Goal: Information Seeking & Learning: Learn about a topic

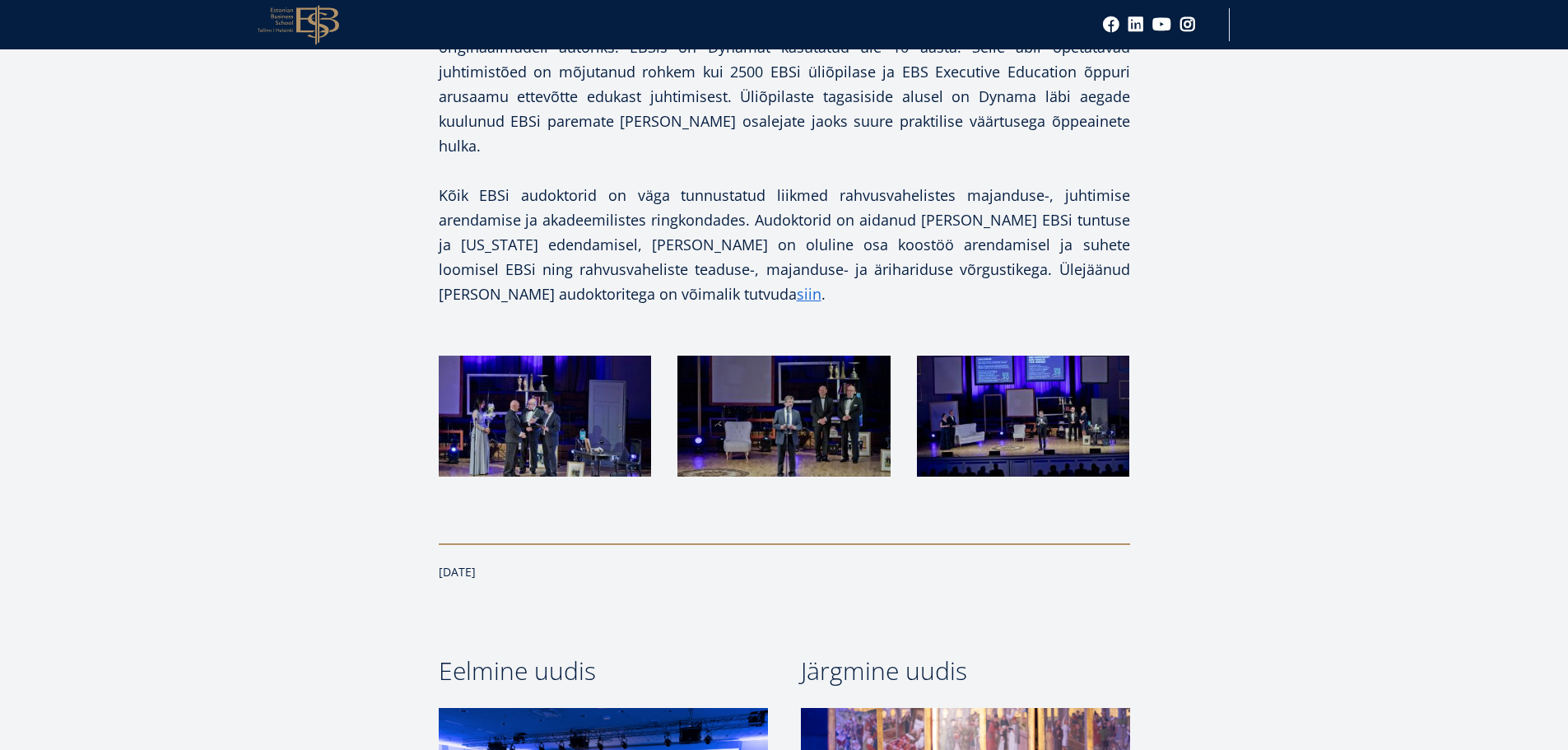
scroll to position [1318, 0]
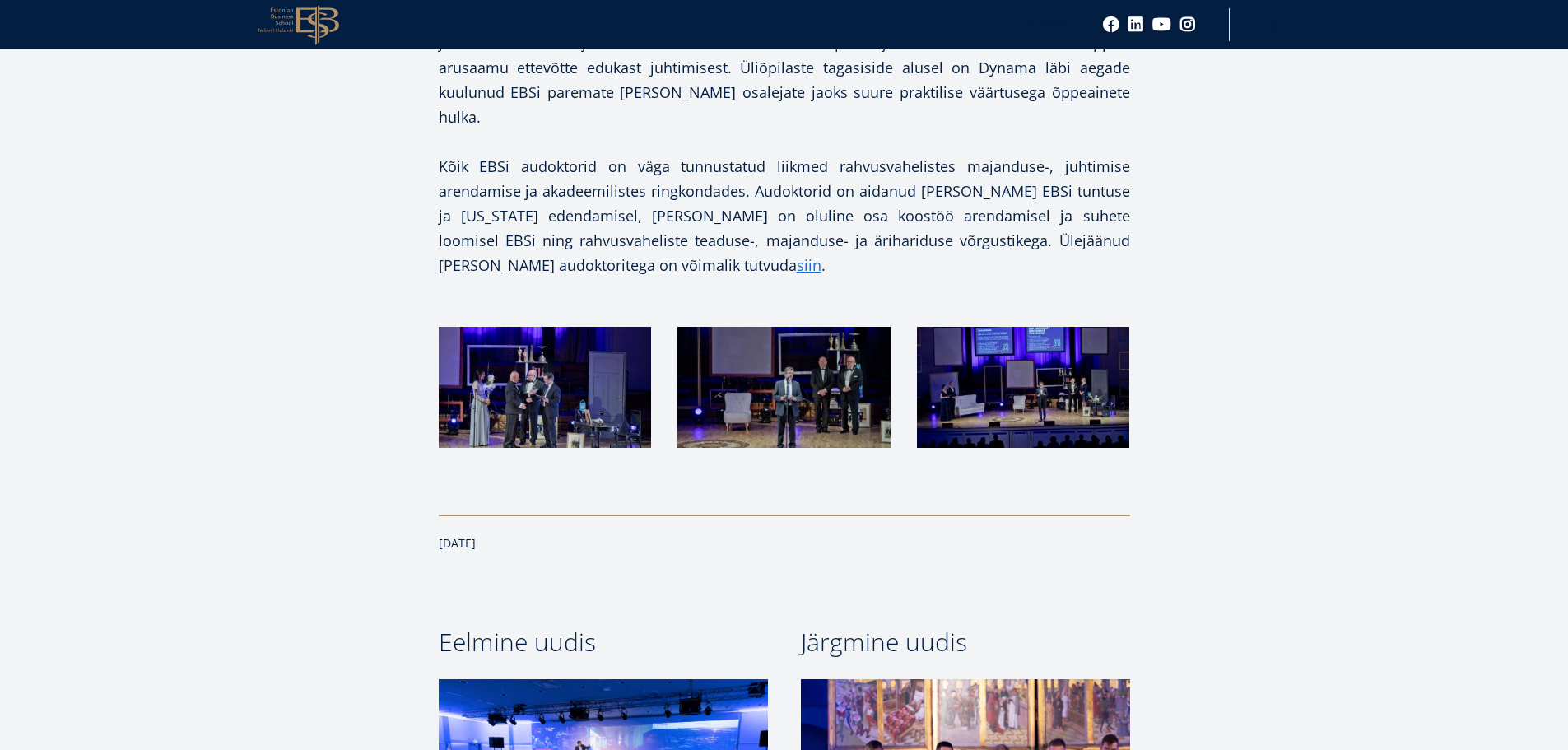
click at [1040, 327] on img at bounding box center [1023, 387] width 212 height 121
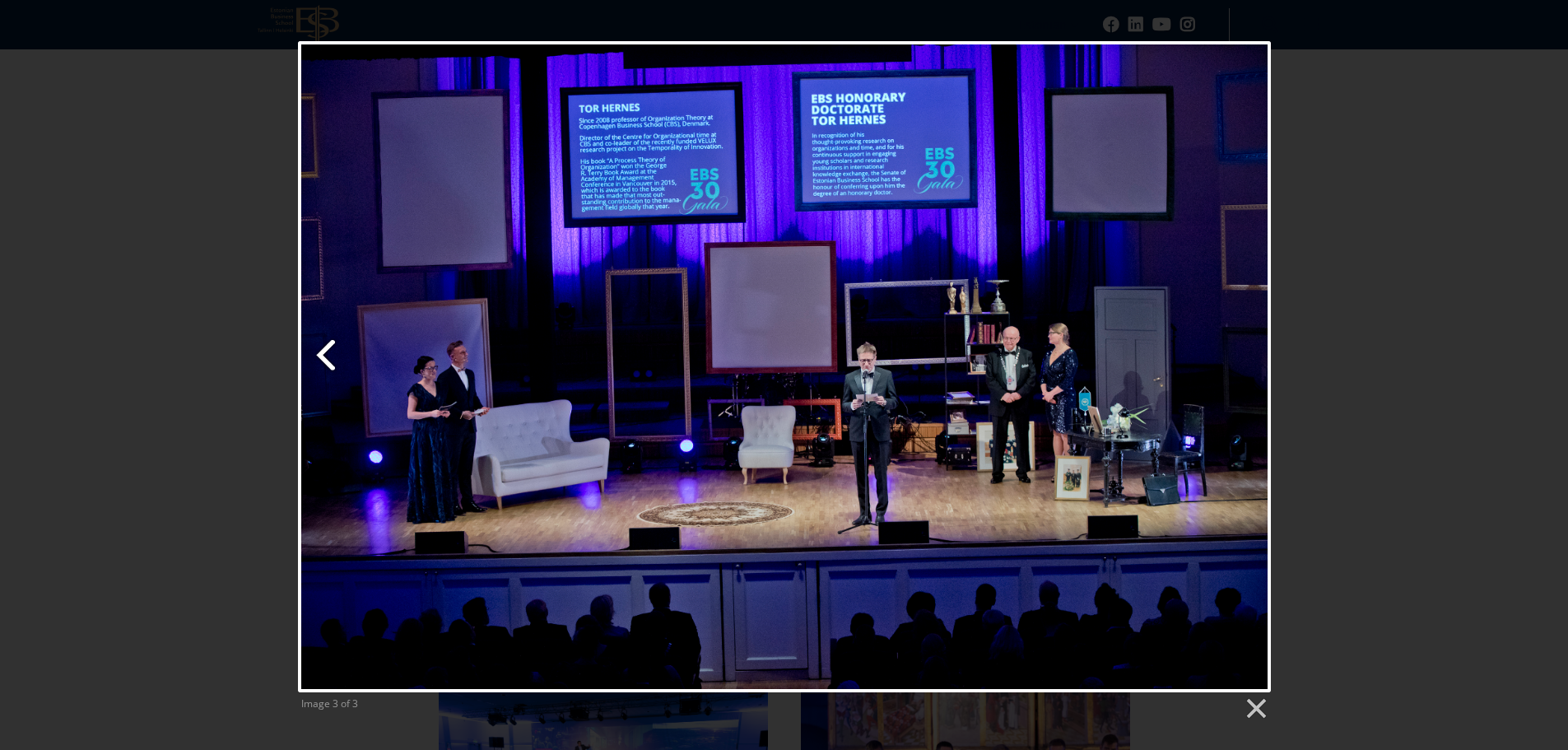
click at [316, 358] on link "Previous image" at bounding box center [463, 367] width 331 height 652
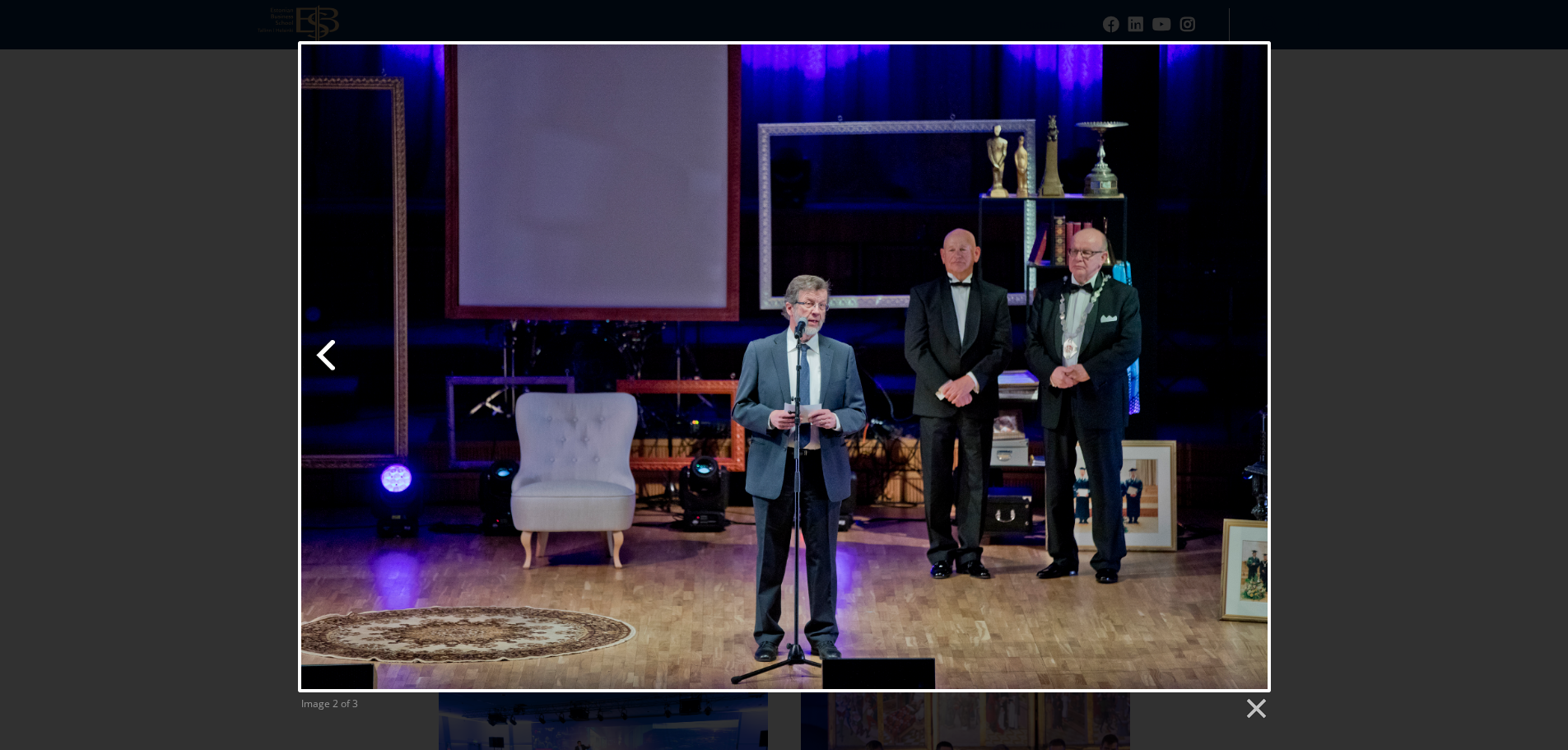
click at [316, 358] on link "Previous image" at bounding box center [463, 367] width 331 height 652
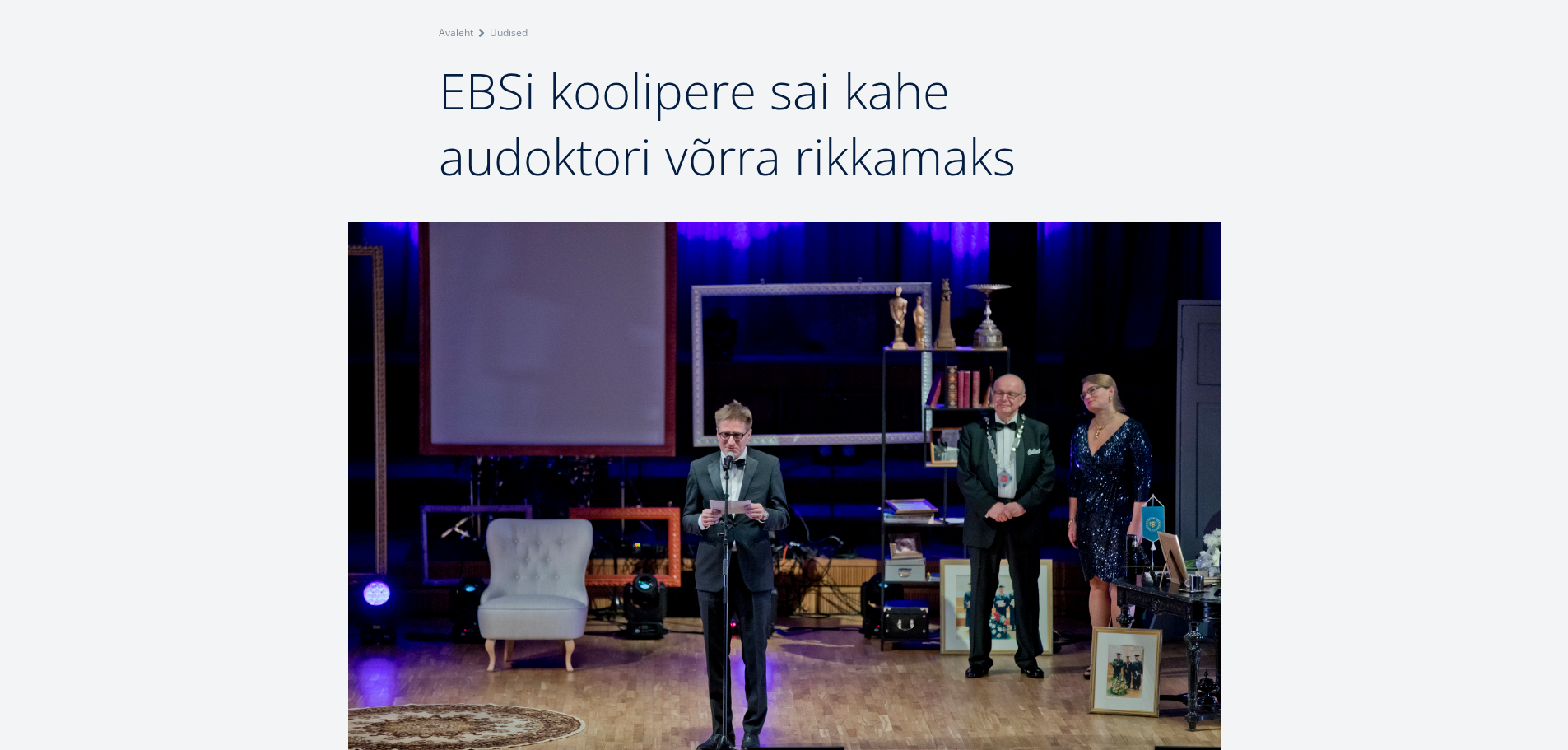
scroll to position [0, 0]
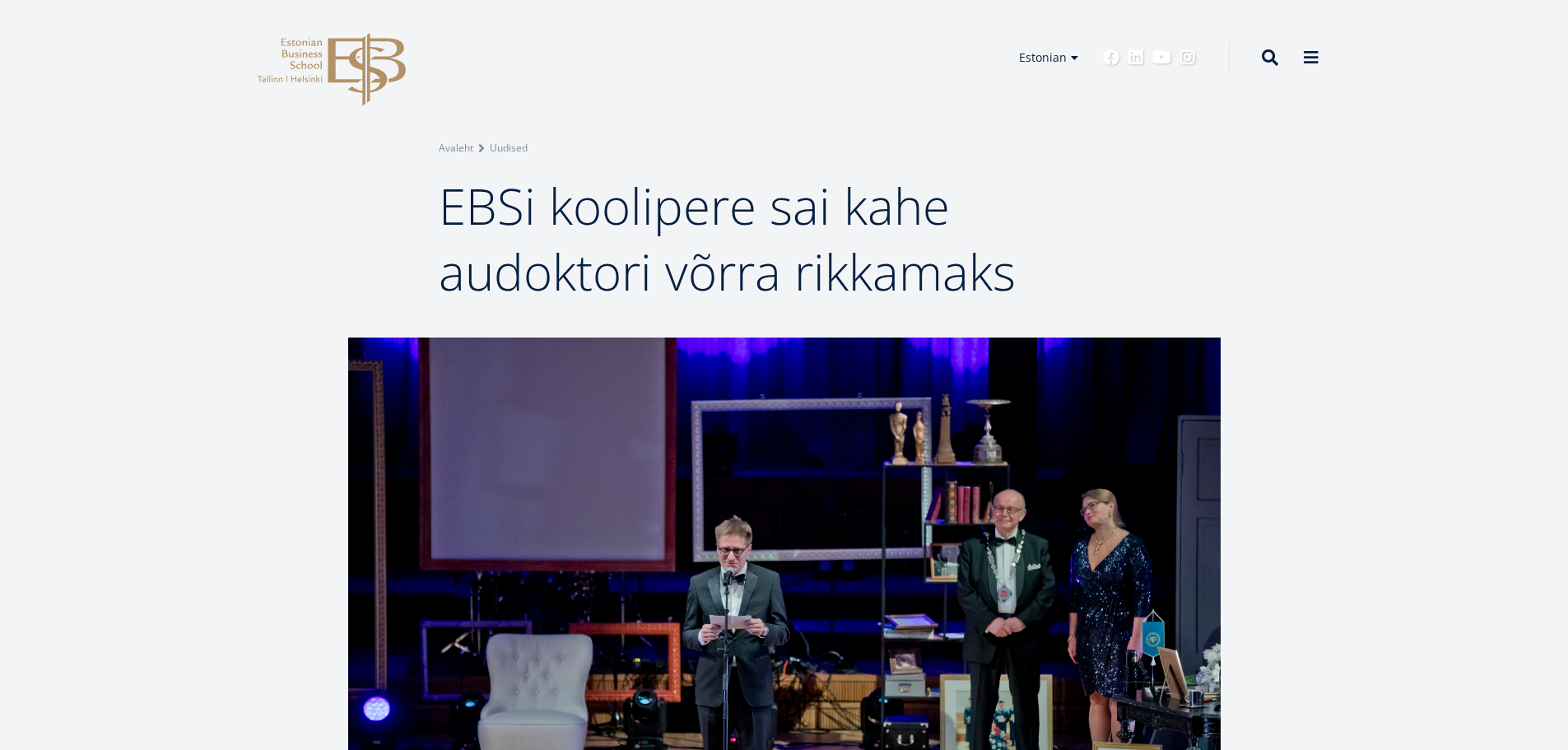
click at [345, 63] on icon "EBS Logo Created with Sketch." at bounding box center [332, 70] width 148 height 73
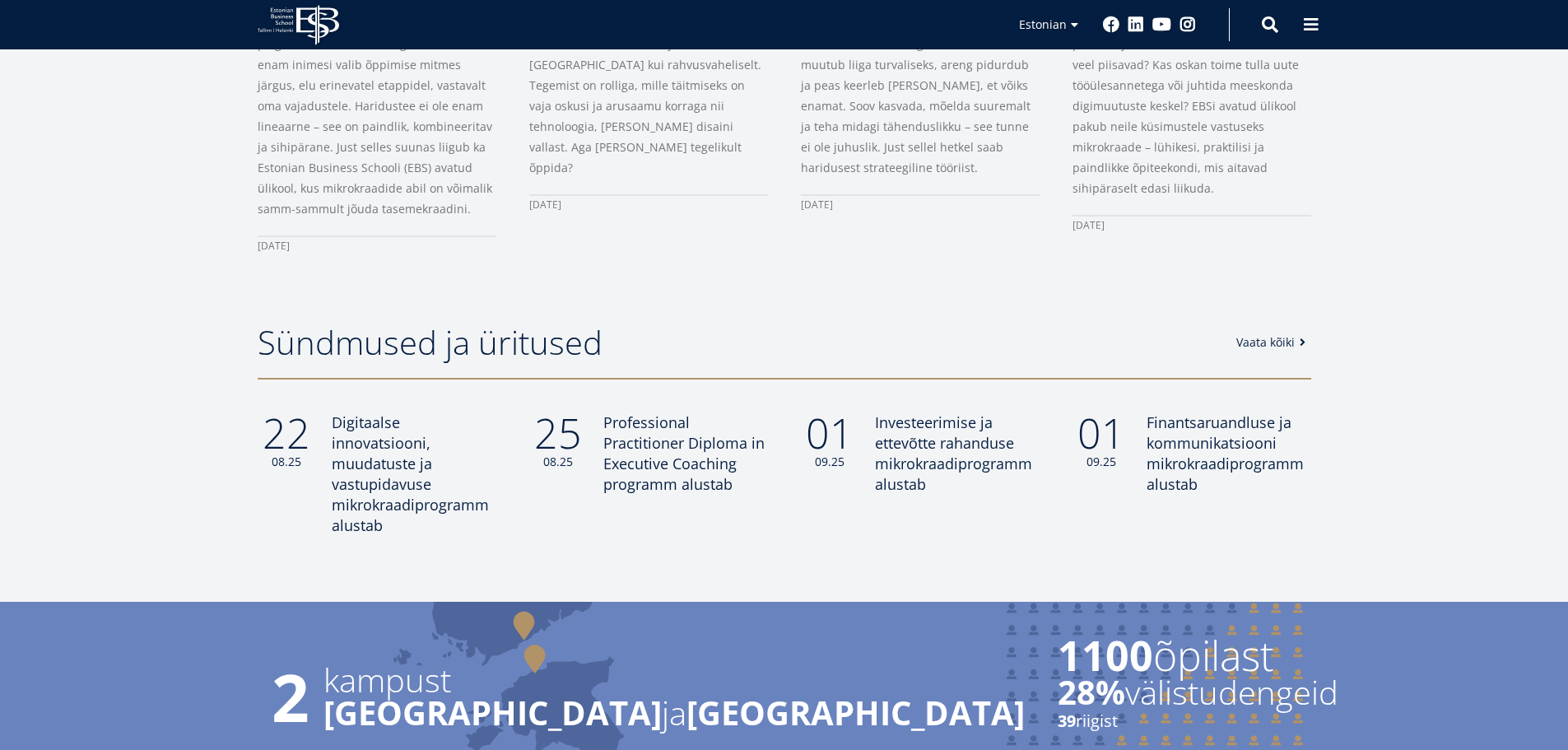
scroll to position [1152, 0]
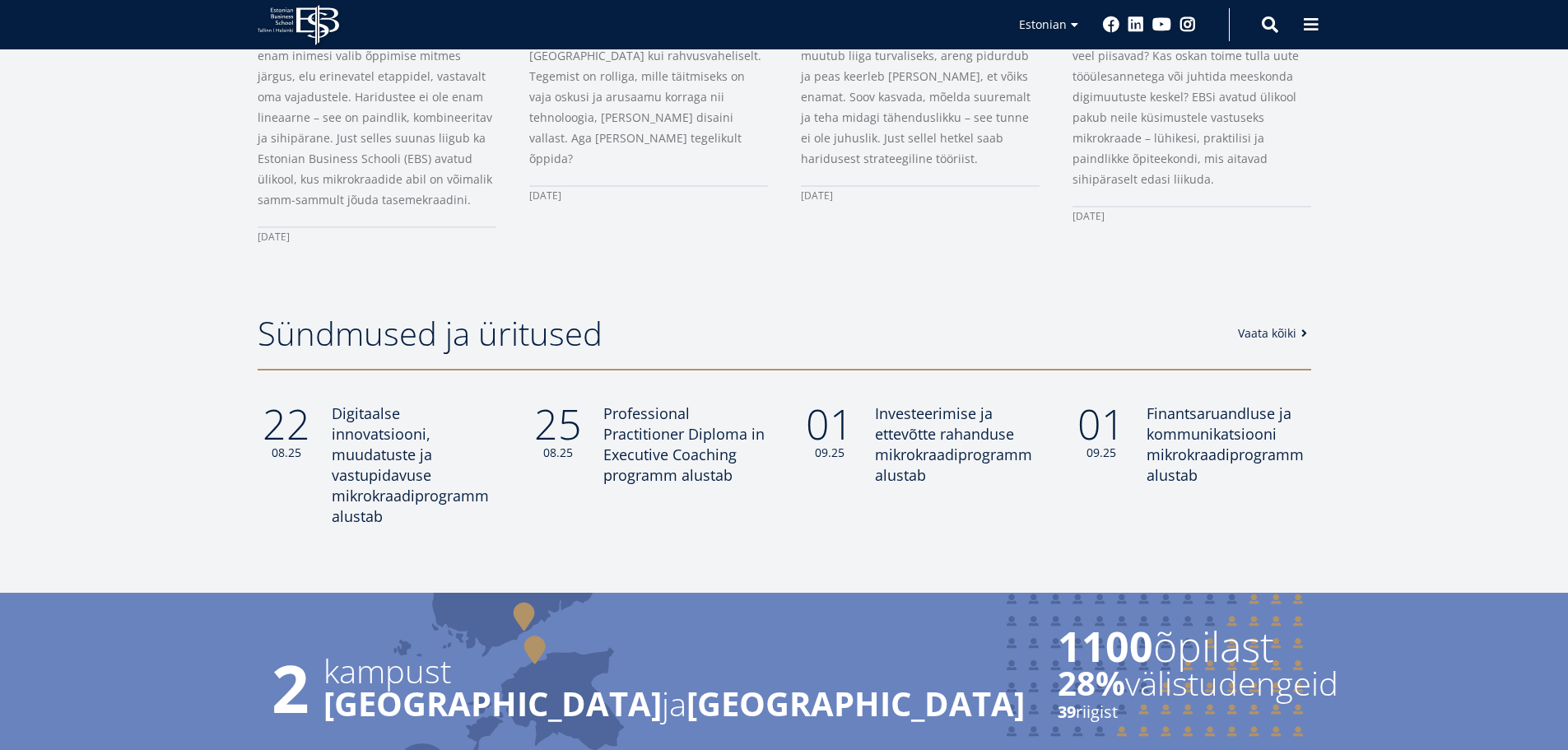
click at [1288, 335] on link "Vaata kõiki" at bounding box center [1276, 333] width 75 height 17
